Goal: Transaction & Acquisition: Purchase product/service

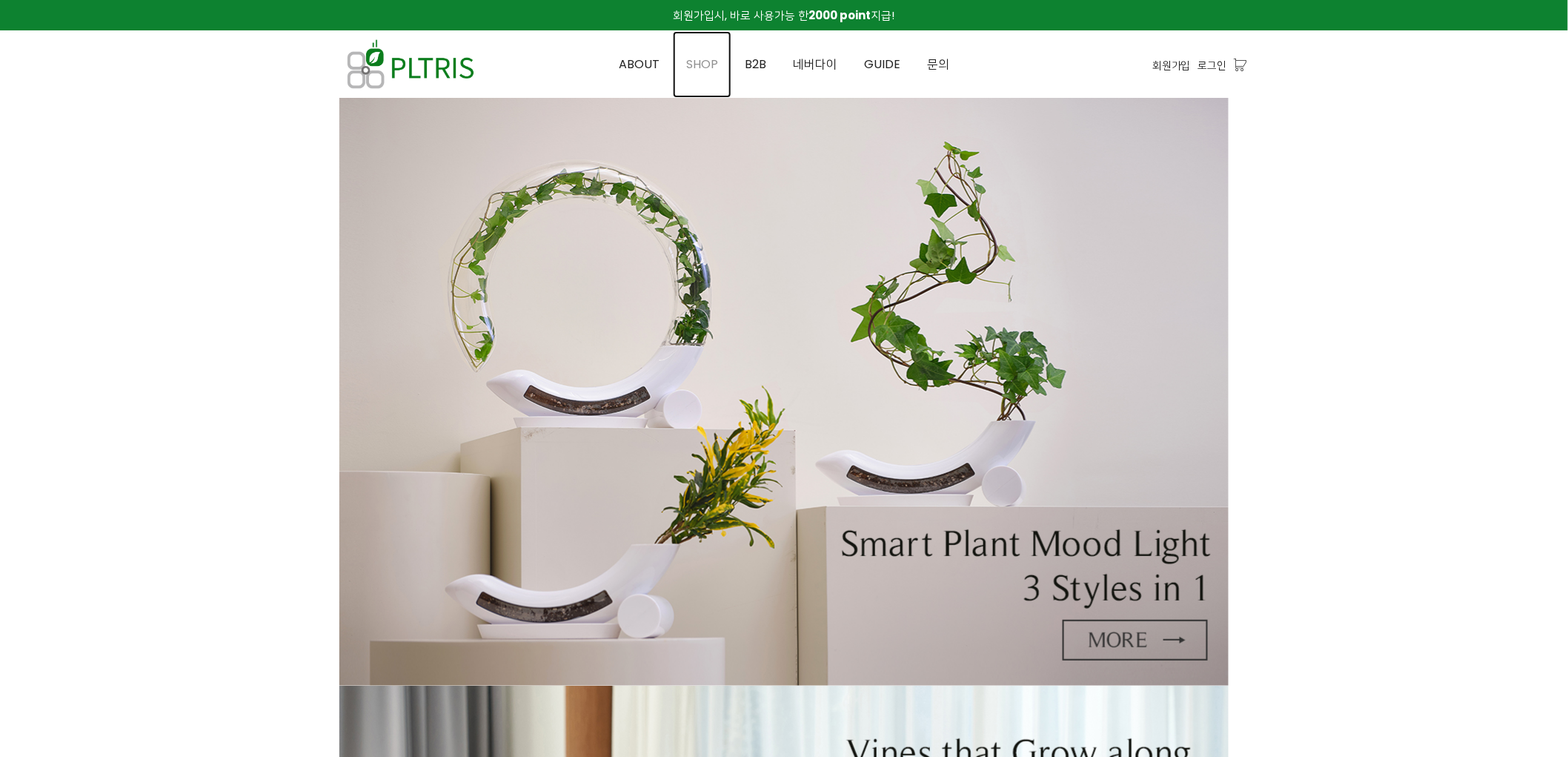
click at [715, 62] on span "SHOP" at bounding box center [702, 65] width 32 height 17
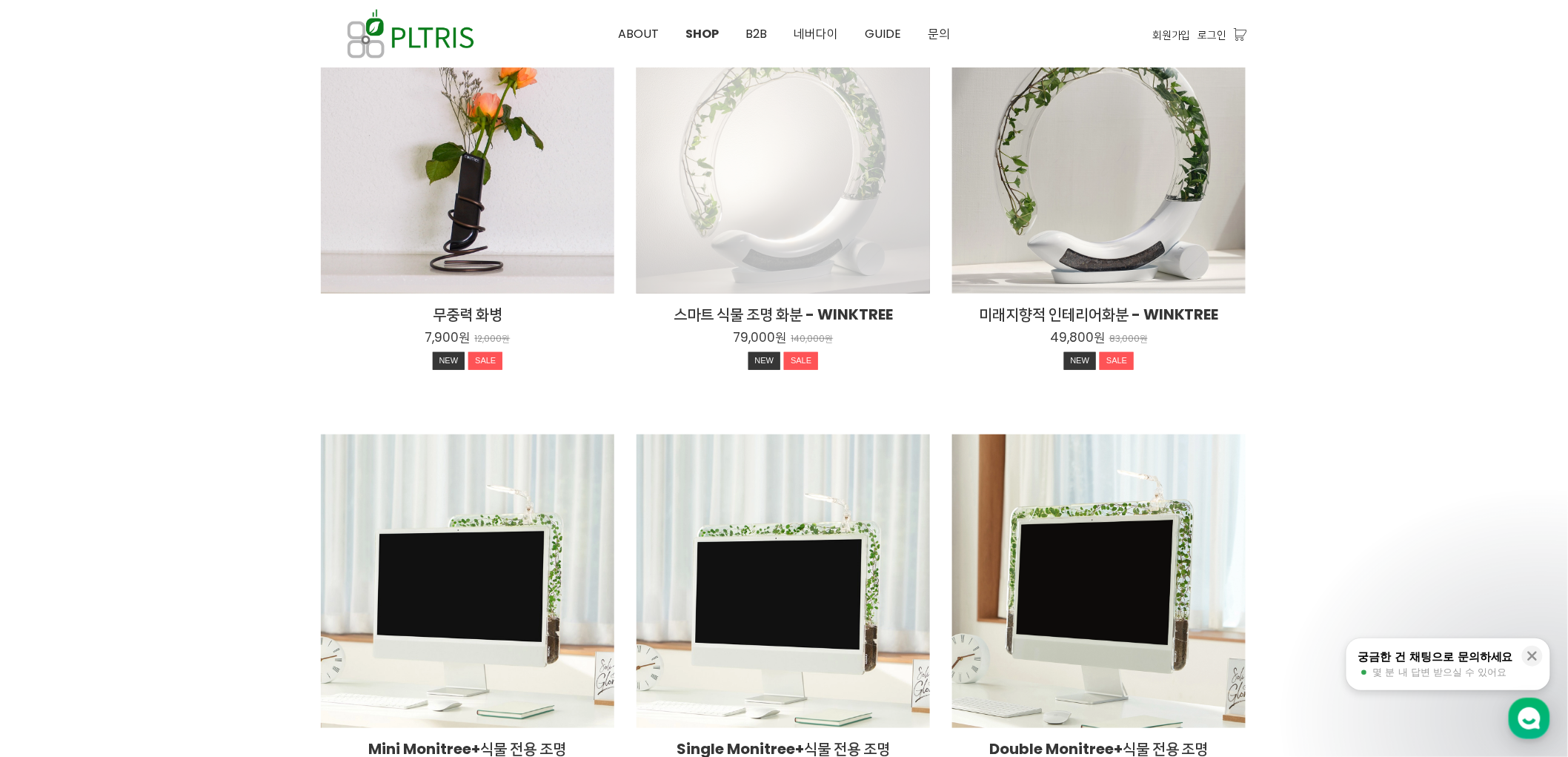
scroll to position [247, 0]
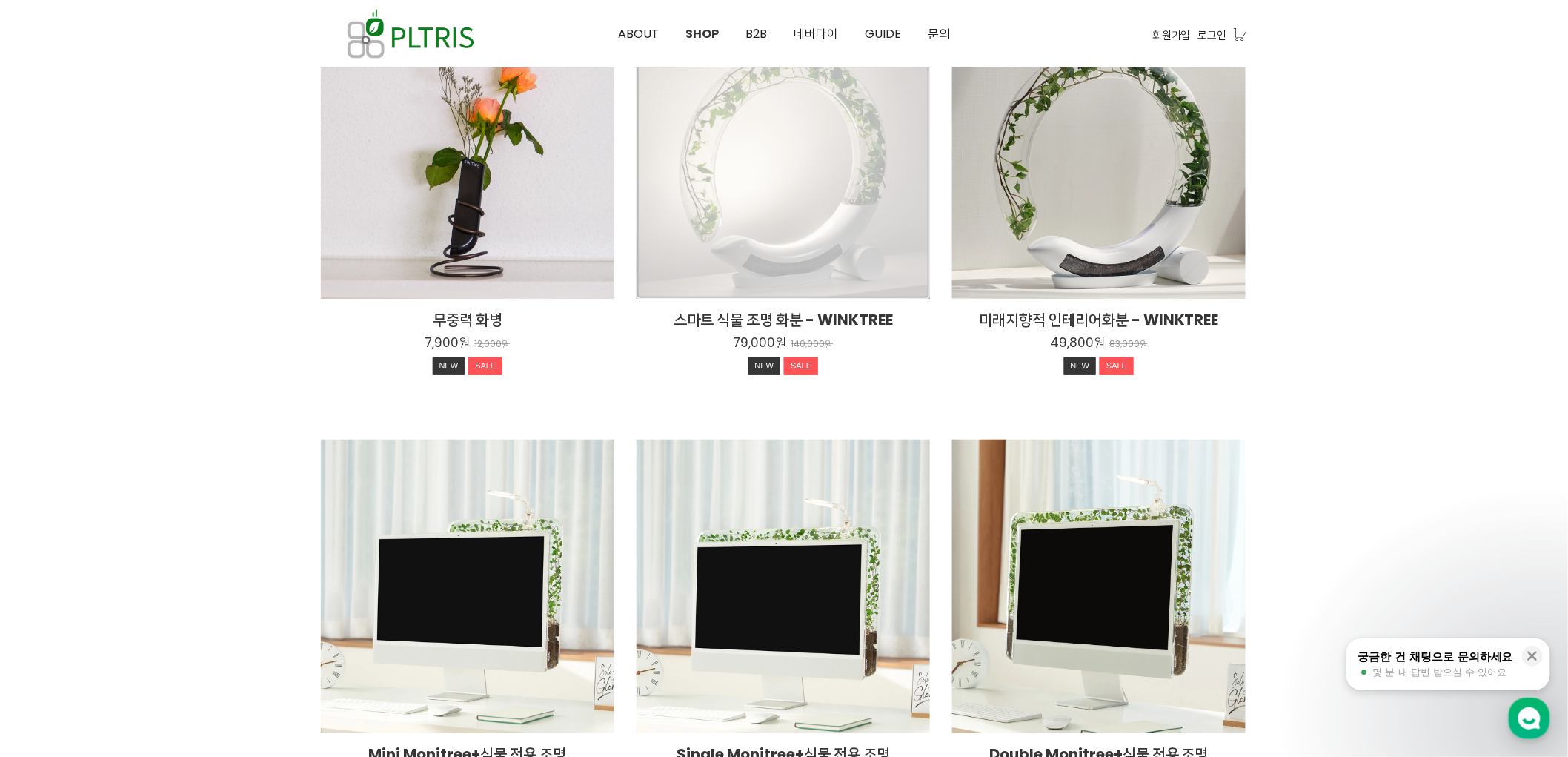
click at [816, 212] on div "스마트 식물 조명 화분 - WINKTREE 79,000원 140,000원 NEW SALE" at bounding box center [783, 152] width 293 height 294
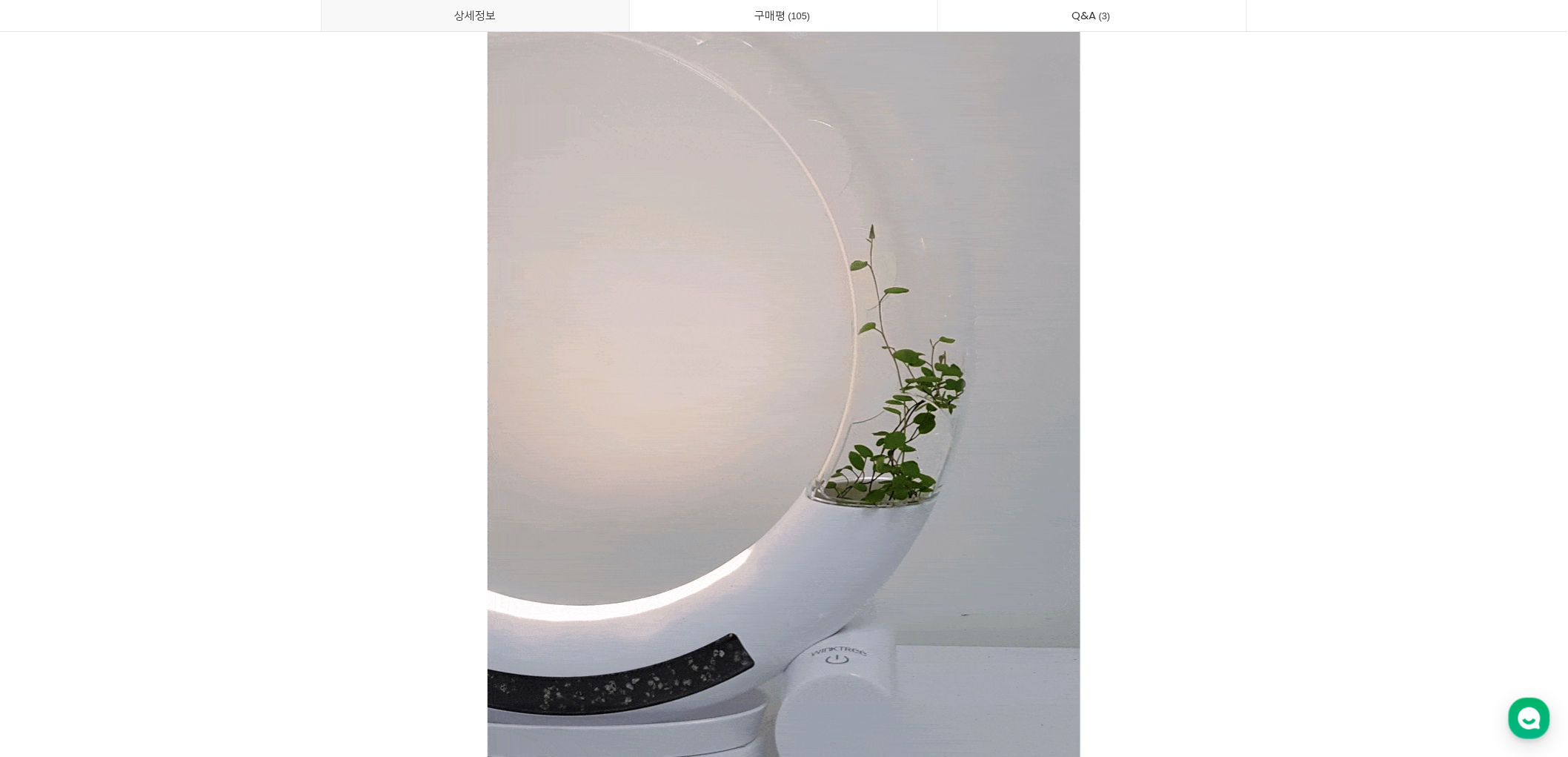
scroll to position [8730, 0]
